Goal: Information Seeking & Learning: Learn about a topic

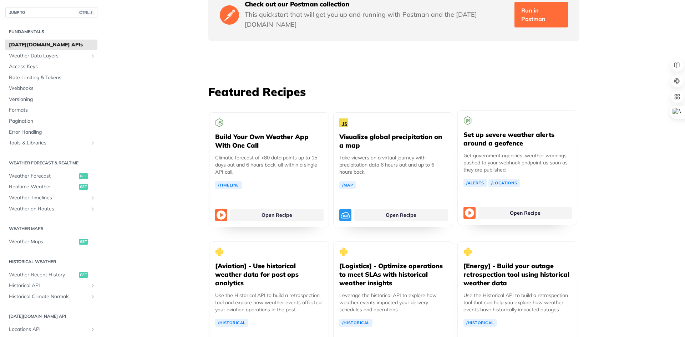
scroll to position [1110, 0]
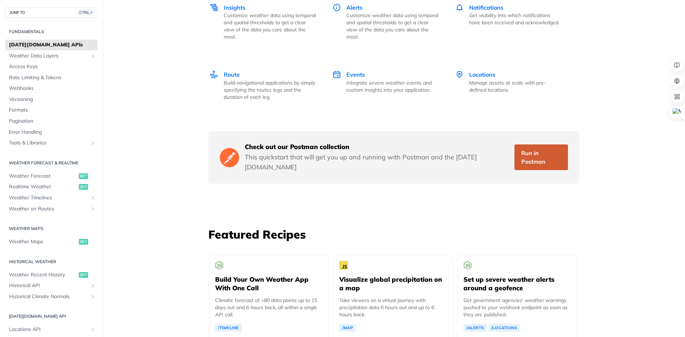
click at [543, 148] on link "Run in Postman" at bounding box center [542, 158] width 54 height 26
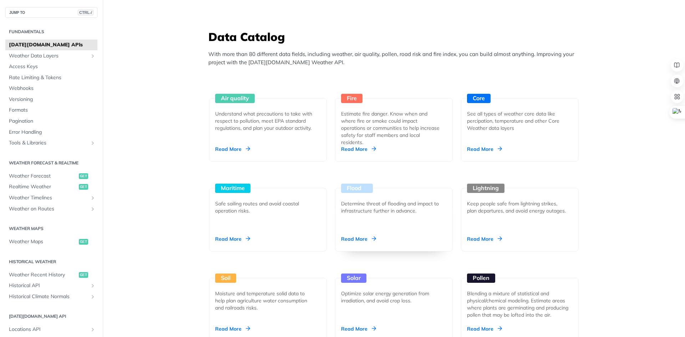
scroll to position [610, 0]
click at [388, 129] on div "Estimate fire danger. Know when and where fire or smoke could impact operations…" at bounding box center [391, 129] width 100 height 36
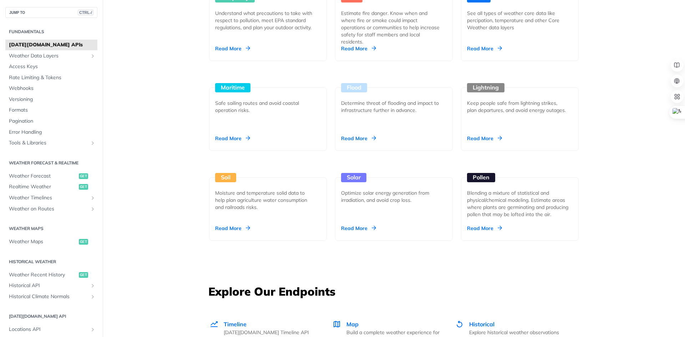
scroll to position [714, 0]
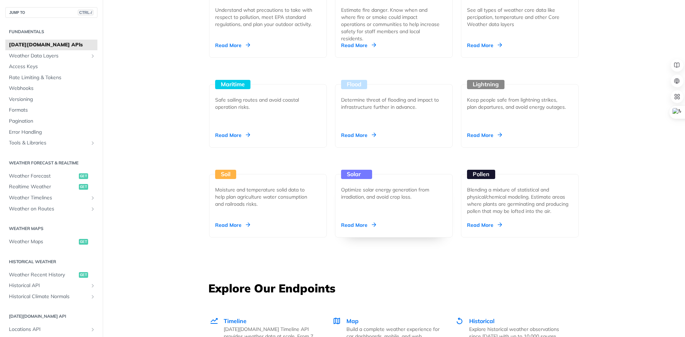
click at [421, 198] on div "Optimize solar energy generation from irradiation, and avoid crop loss." at bounding box center [391, 193] width 100 height 14
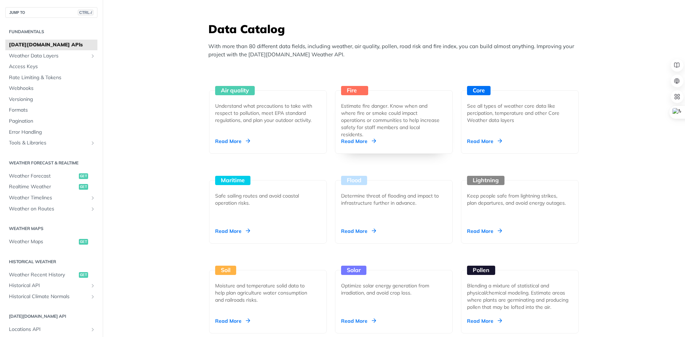
scroll to position [607, 0]
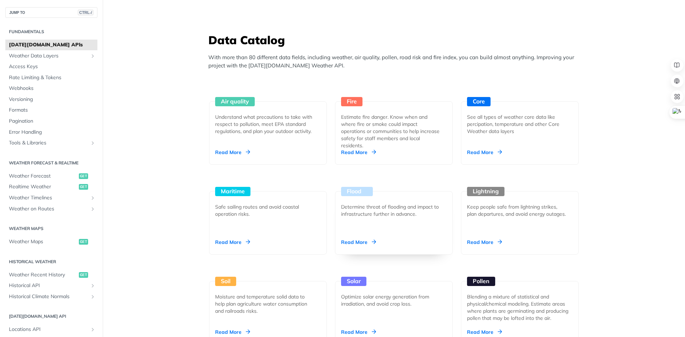
click at [358, 242] on div "Read More" at bounding box center [358, 242] width 35 height 7
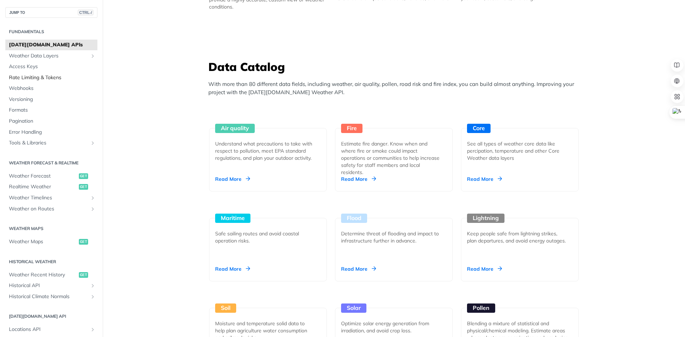
scroll to position [571, 0]
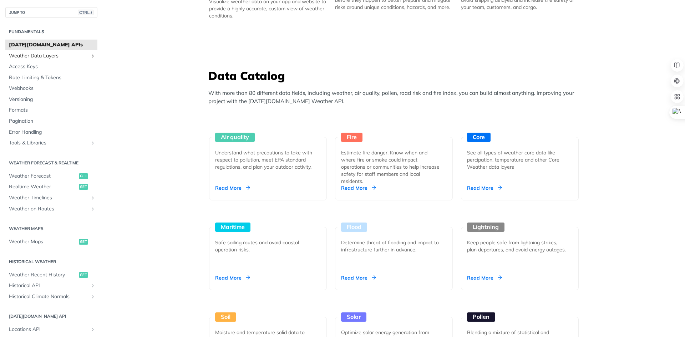
click at [83, 56] on link "Weather Data Layers" at bounding box center [51, 56] width 92 height 11
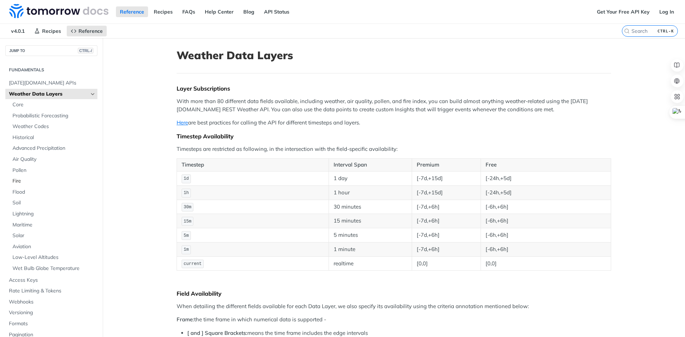
click at [16, 181] on span "Fire" at bounding box center [53, 181] width 83 height 7
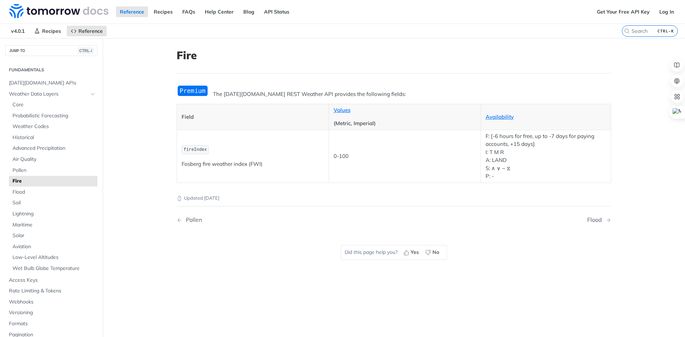
click at [265, 95] on p "The [DATE][DOMAIN_NAME] REST Weather API provides the following fields:" at bounding box center [394, 94] width 435 height 8
drag, startPoint x: 349, startPoint y: 97, endPoint x: 363, endPoint y: 97, distance: 13.9
click at [363, 97] on p "The [DATE][DOMAIN_NAME] REST Weather API provides the following fields:" at bounding box center [394, 94] width 435 height 8
click at [381, 85] on div "The Tomorrow.io REST Weather API provides the following fields: Field Values (M…" at bounding box center [394, 134] width 435 height 98
click at [343, 70] on header "Fire" at bounding box center [394, 61] width 435 height 25
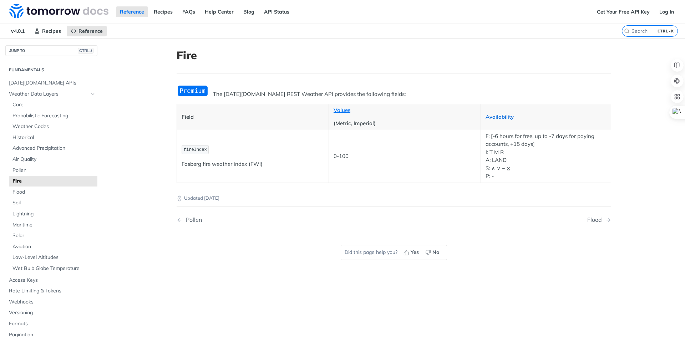
click at [494, 116] on link "Availability" at bounding box center [500, 117] width 28 height 7
click at [337, 109] on link "Values" at bounding box center [342, 110] width 17 height 7
drag, startPoint x: 487, startPoint y: 137, endPoint x: 532, endPoint y: 149, distance: 46.5
click at [546, 150] on p "F: [-6 hours for free, up to -7 days for paying accounts, +15 days] I: T M R A:…" at bounding box center [546, 156] width 121 height 48
click at [514, 149] on p "F: [-6 hours for free, up to -7 days for paying accounts, +15 days] I: T M R A:…" at bounding box center [546, 156] width 121 height 48
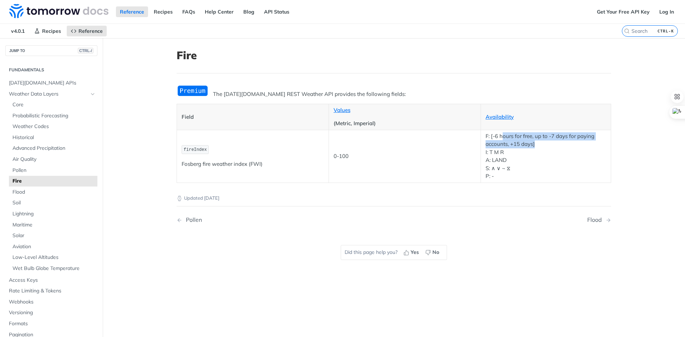
drag, startPoint x: 500, startPoint y: 138, endPoint x: 541, endPoint y: 145, distance: 41.6
click at [541, 145] on p "F: [-6 hours for free, up to -7 days for paying accounts, +15 days] I: T M R A:…" at bounding box center [546, 156] width 121 height 48
click at [574, 140] on p "F: [-6 hours for free, up to -7 days for paying accounts, +15 days] I: T M R A:…" at bounding box center [546, 156] width 121 height 48
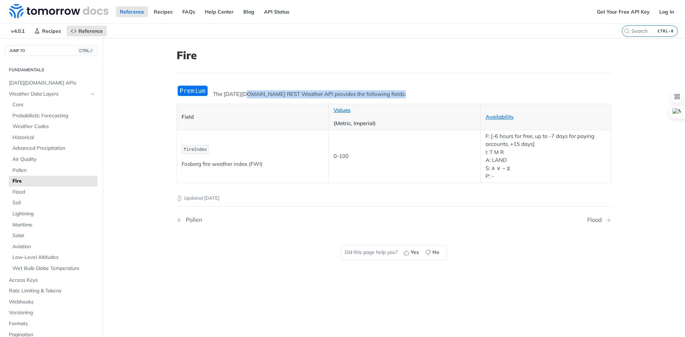
drag, startPoint x: 245, startPoint y: 94, endPoint x: 391, endPoint y: 102, distance: 147.0
click at [391, 102] on div "The [DATE][DOMAIN_NAME] REST Weather API provides the following fields: Field V…" at bounding box center [394, 134] width 435 height 98
click at [393, 83] on article "Fire The Tomorrow.io REST Weather API provides the following fields: Field Valu…" at bounding box center [394, 206] width 457 height 337
click at [662, 15] on link "Log In" at bounding box center [667, 11] width 22 height 11
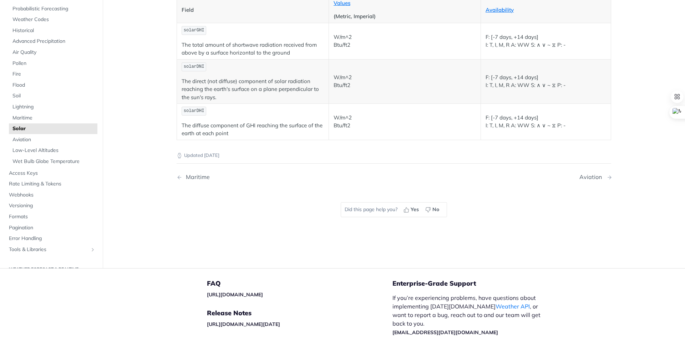
click at [596, 180] on div "Aviation" at bounding box center [593, 177] width 26 height 7
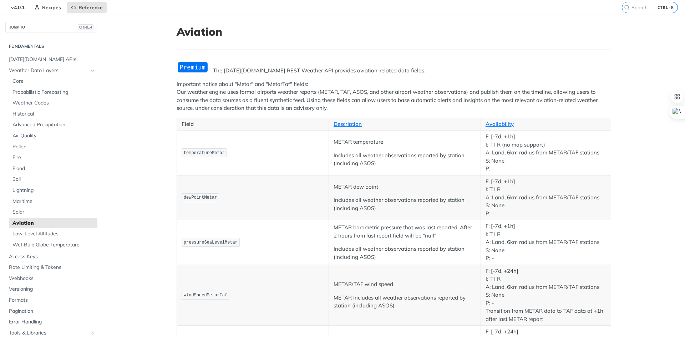
scroll to position [36, 0]
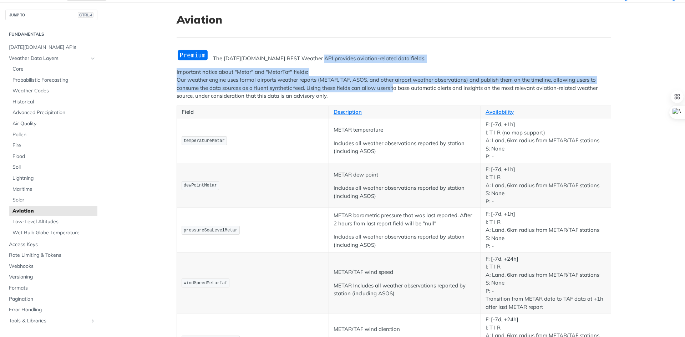
drag, startPoint x: 311, startPoint y: 59, endPoint x: 391, endPoint y: 85, distance: 84.7
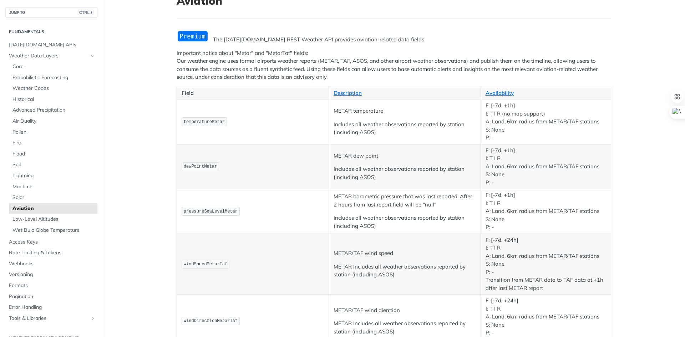
scroll to position [0, 0]
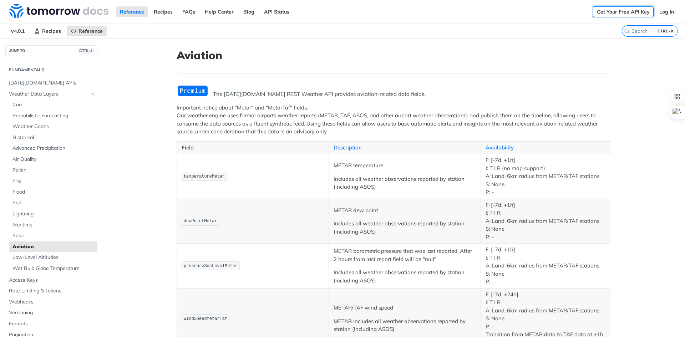
click at [616, 14] on link "Get Your Free API Key" at bounding box center [623, 11] width 61 height 11
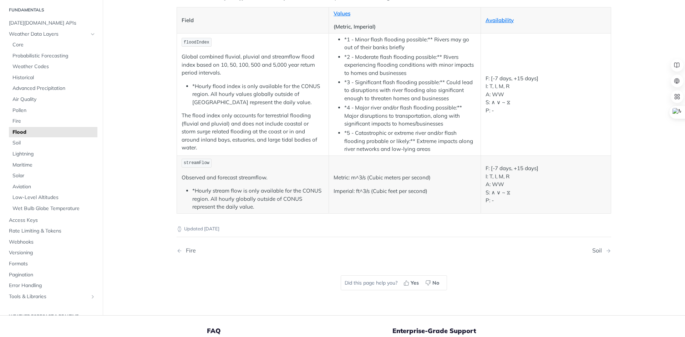
scroll to position [36, 0]
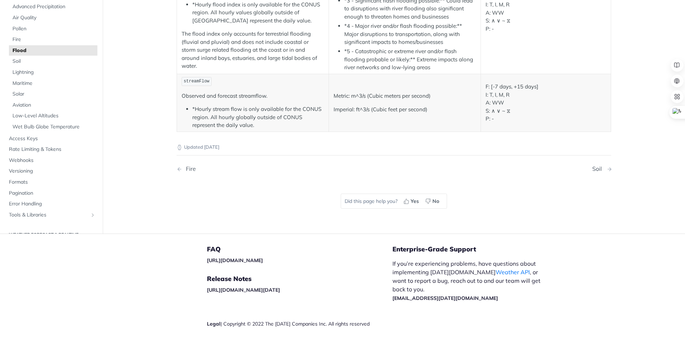
click at [607, 169] on span "Next Page: Soil" at bounding box center [610, 169] width 6 height 6
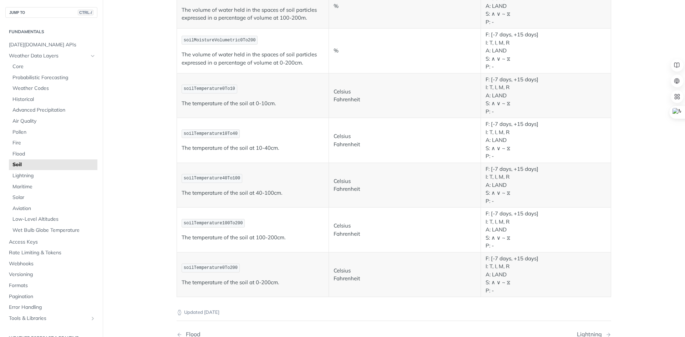
scroll to position [393, 0]
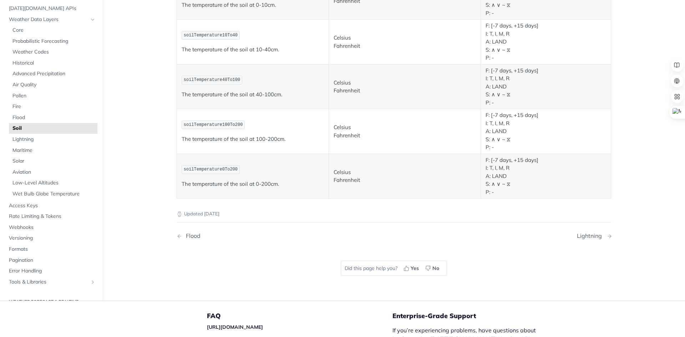
click at [600, 236] on div "Lightning" at bounding box center [591, 236] width 29 height 7
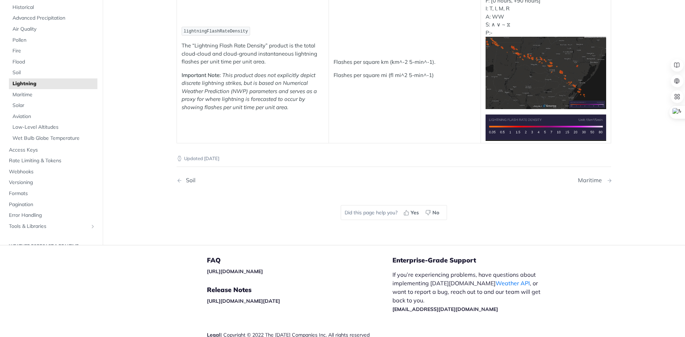
scroll to position [101, 0]
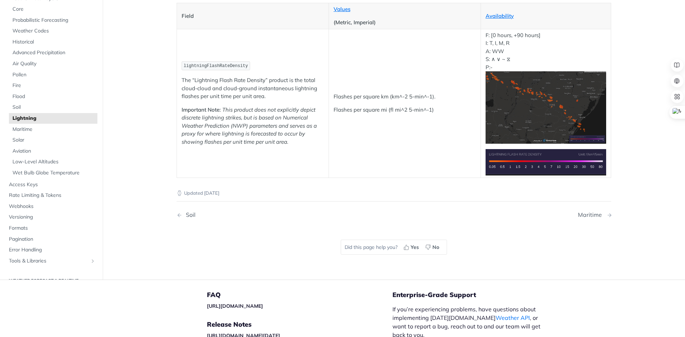
click at [601, 215] on div "Maritime" at bounding box center [591, 215] width 27 height 7
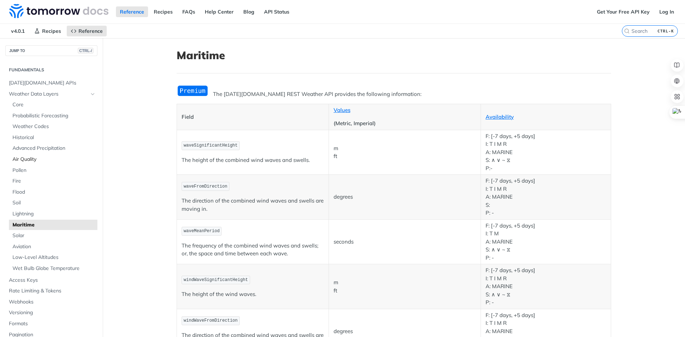
click at [35, 161] on span "Air Quality" at bounding box center [53, 159] width 83 height 7
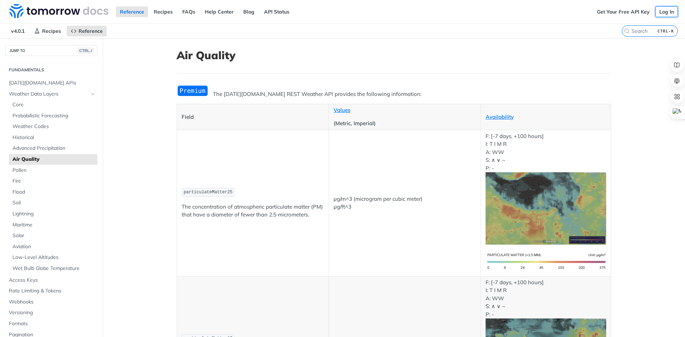
click at [660, 15] on link "Log In" at bounding box center [667, 11] width 22 height 11
